Goal: Information Seeking & Learning: Learn about a topic

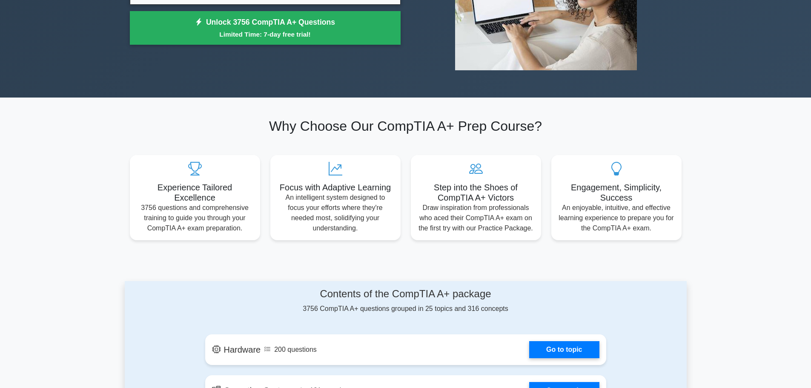
scroll to position [85, 0]
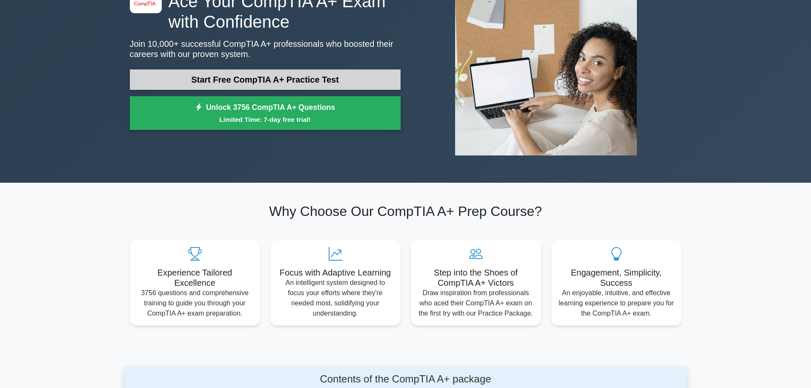
click at [216, 86] on link "Start Free CompTIA A+ Practice Test" at bounding box center [265, 79] width 271 height 20
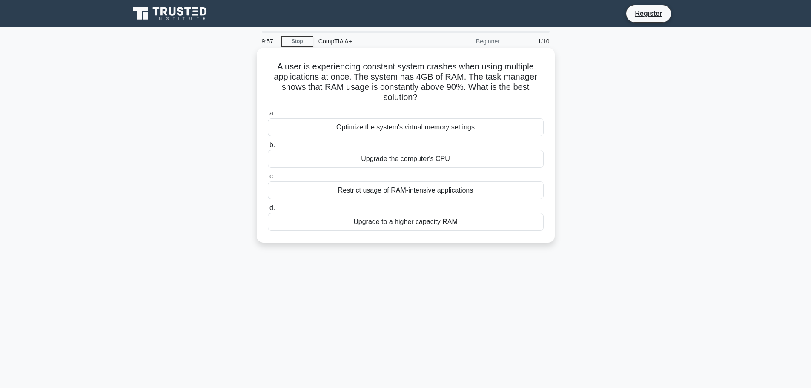
click at [375, 162] on div "Upgrade the computer's CPU" at bounding box center [406, 159] width 276 height 18
click at [268, 148] on input "b. Upgrade the computer's CPU" at bounding box center [268, 145] width 0 height 6
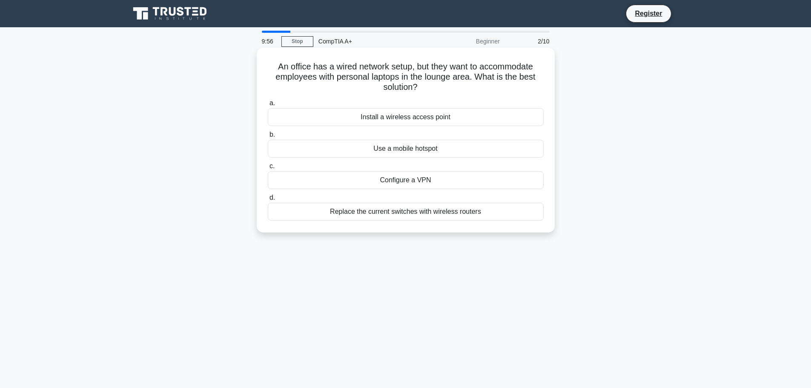
click at [370, 122] on div "Install a wireless access point" at bounding box center [406, 117] width 276 height 18
click at [268, 106] on input "a. Install a wireless access point" at bounding box center [268, 103] width 0 height 6
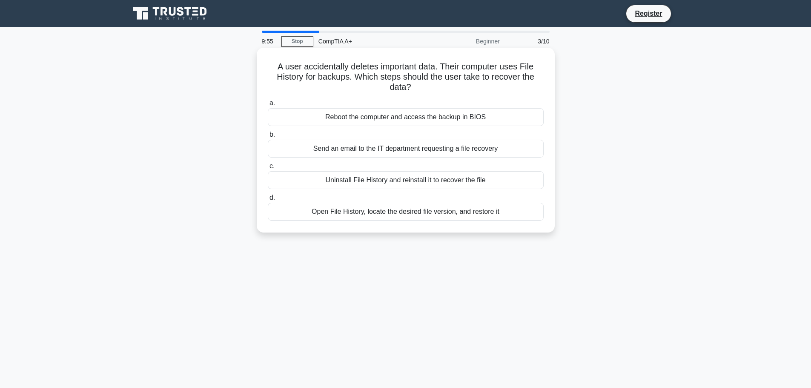
drag, startPoint x: 375, startPoint y: 163, endPoint x: 375, endPoint y: 171, distance: 8.6
click at [374, 163] on label "c. Uninstall File History and reinstall it to recover the file" at bounding box center [406, 175] width 276 height 28
click at [268, 163] on input "c. Uninstall File History and reinstall it to recover the file" at bounding box center [268, 166] width 0 height 6
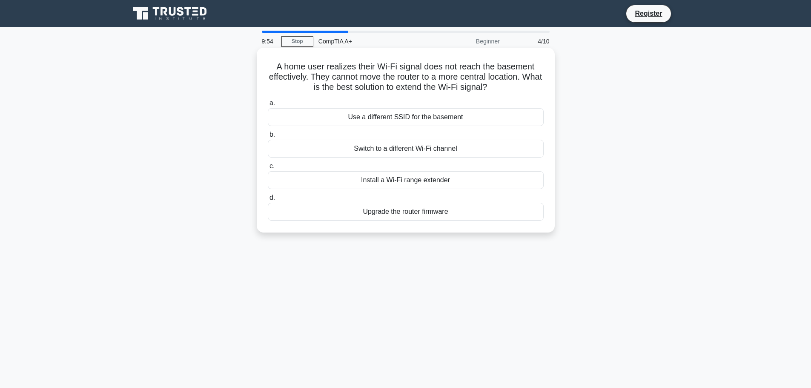
click at [381, 113] on div "Use a different SSID for the basement" at bounding box center [406, 117] width 276 height 18
click at [268, 106] on input "a. Use a different SSID for the basement" at bounding box center [268, 103] width 0 height 6
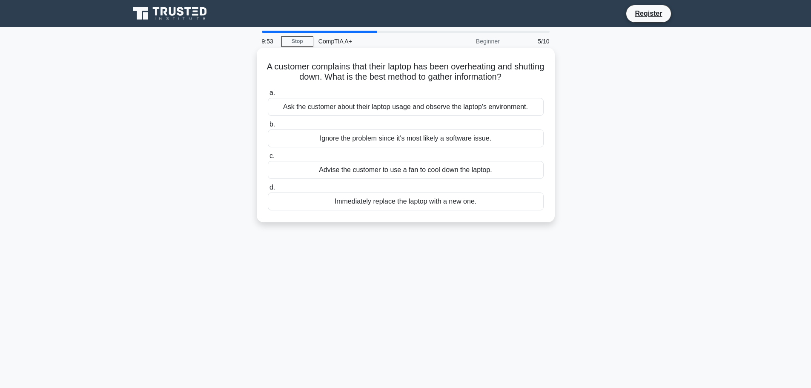
click at [385, 201] on div "Immediately replace the laptop with a new one." at bounding box center [406, 201] width 276 height 18
click at [268, 190] on input "d. Immediately replace the laptop with a new one." at bounding box center [268, 188] width 0 height 6
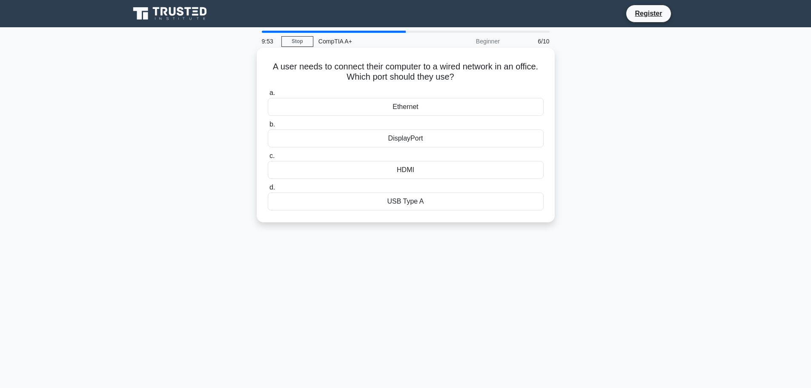
click at [375, 106] on div "Ethernet" at bounding box center [406, 107] width 276 height 18
click at [268, 96] on input "a. Ethernet" at bounding box center [268, 93] width 0 height 6
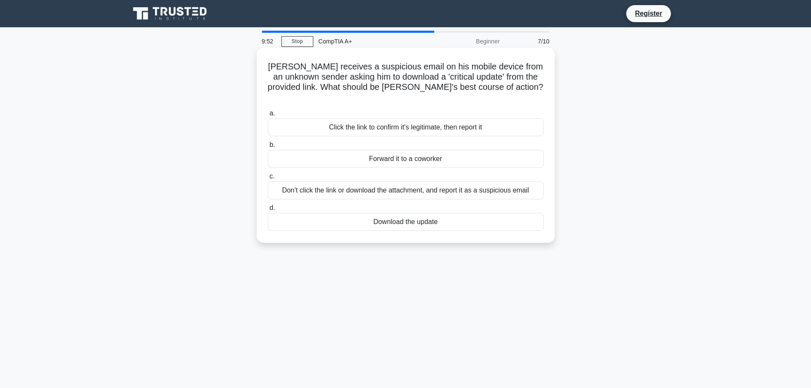
click at [383, 150] on div "Forward it to a coworker" at bounding box center [406, 159] width 276 height 18
click at [268, 148] on input "b. Forward it to a coworker" at bounding box center [268, 145] width 0 height 6
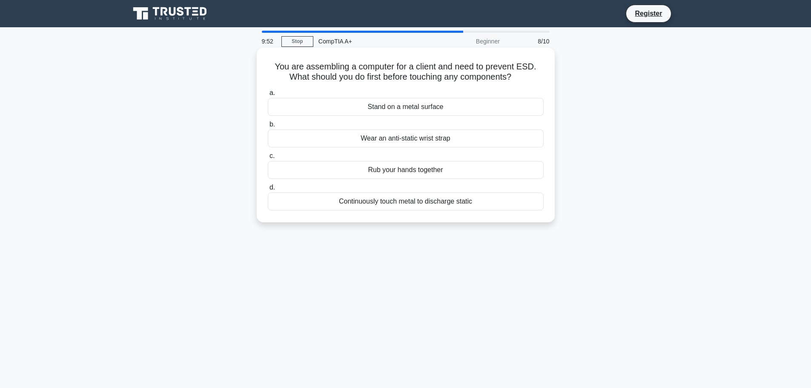
click at [375, 140] on div "Wear an anti-static wrist strap" at bounding box center [406, 138] width 276 height 18
click at [268, 127] on input "b. Wear an anti-static wrist strap" at bounding box center [268, 125] width 0 height 6
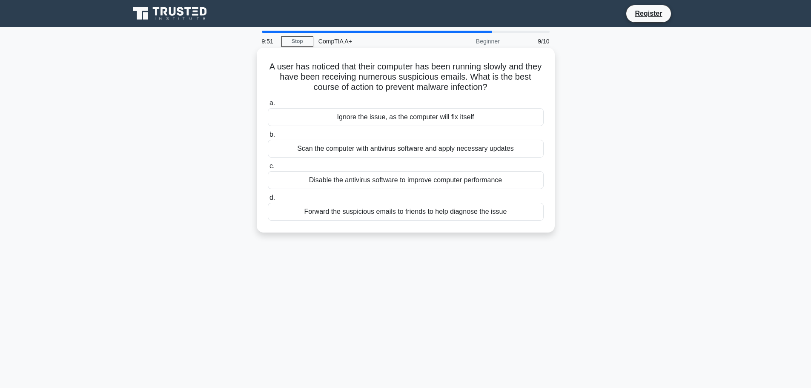
drag, startPoint x: 381, startPoint y: 180, endPoint x: 385, endPoint y: 167, distance: 14.2
click at [381, 180] on div "Disable the antivirus software to improve computer performance" at bounding box center [406, 180] width 276 height 18
click at [397, 178] on div "Disable the antivirus software to improve computer performance" at bounding box center [406, 180] width 276 height 18
click at [403, 181] on div "Disable the antivirus software to improve computer performance" at bounding box center [406, 180] width 276 height 18
click at [268, 169] on input "c. Disable the antivirus software to improve computer performance" at bounding box center [268, 166] width 0 height 6
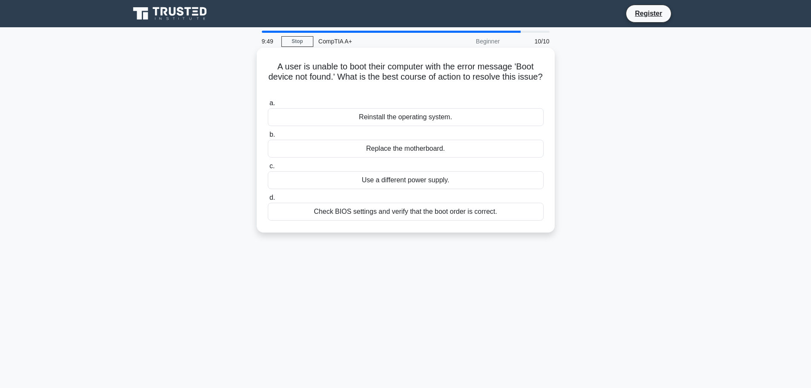
click at [389, 124] on div "Reinstall the operating system." at bounding box center [406, 117] width 276 height 18
click at [268, 106] on input "a. Reinstall the operating system." at bounding box center [268, 103] width 0 height 6
